Goal: Transaction & Acquisition: Purchase product/service

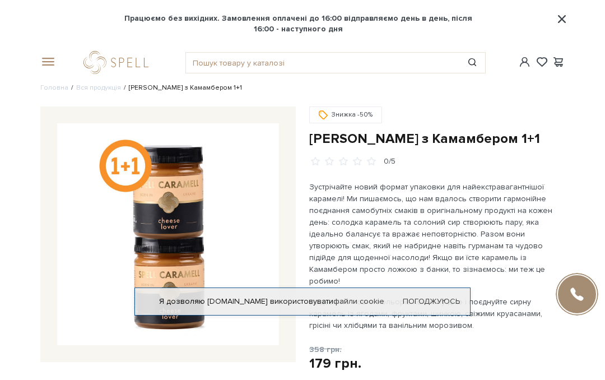
click at [103, 61] on link "logo" at bounding box center [119, 62] width 70 height 23
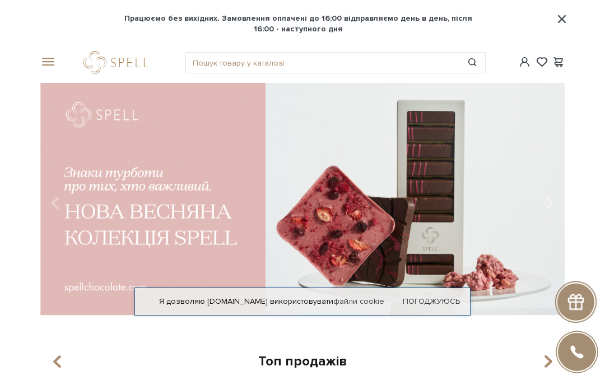
click at [47, 64] on span at bounding box center [45, 62] width 11 height 10
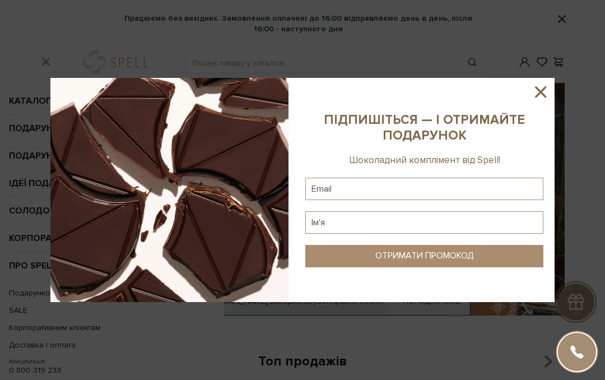
click at [540, 85] on icon at bounding box center [540, 91] width 19 height 19
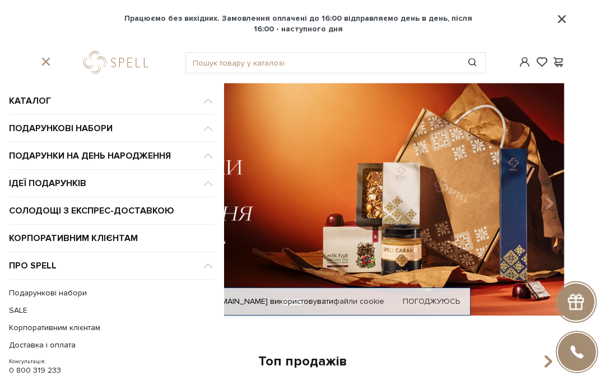
click at [26, 303] on link "SALE" at bounding box center [109, 309] width 201 height 17
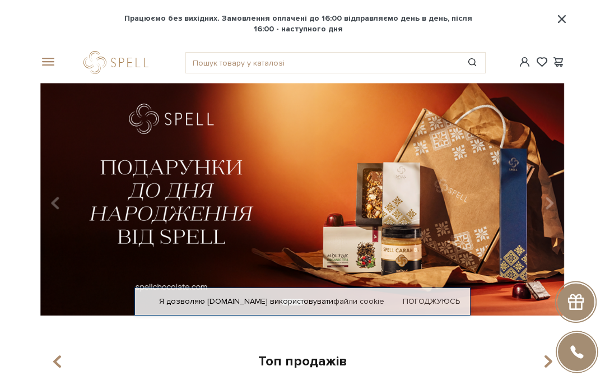
click at [44, 59] on span at bounding box center [45, 62] width 11 height 10
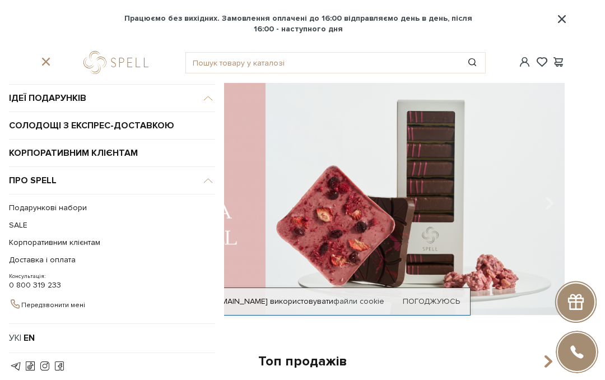
scroll to position [85, 0]
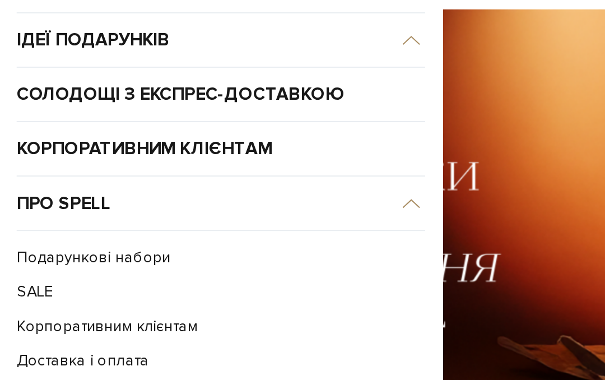
click at [21, 217] on link "SALE" at bounding box center [109, 225] width 201 height 17
